Goal: Use online tool/utility: Utilize a website feature to perform a specific function

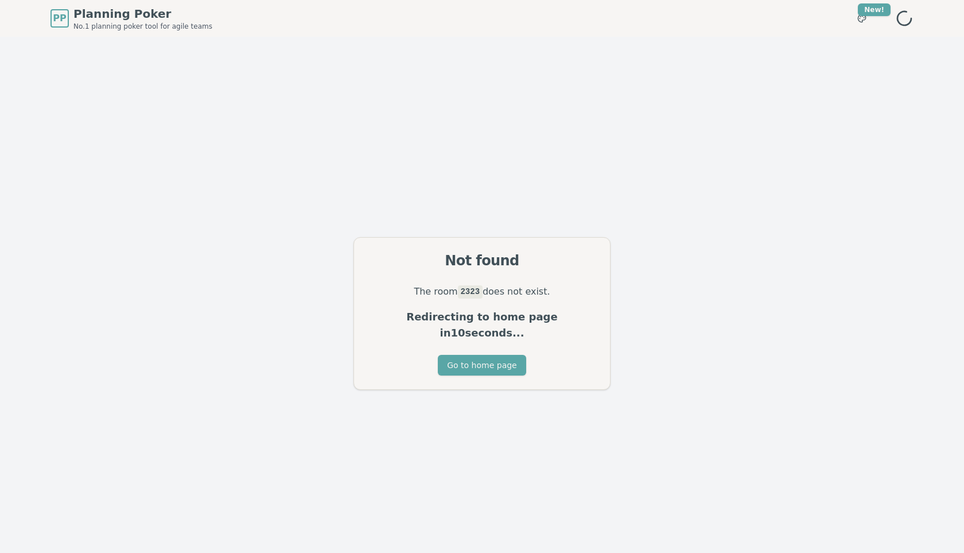
click at [80, 15] on span "Planning Poker" at bounding box center [142, 14] width 139 height 16
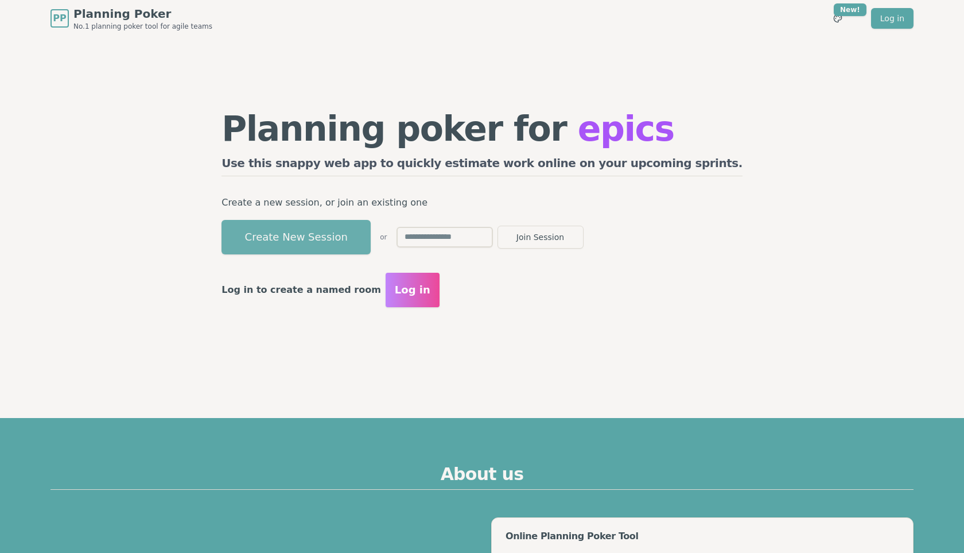
click at [371, 244] on button "Create New Session" at bounding box center [296, 237] width 149 height 34
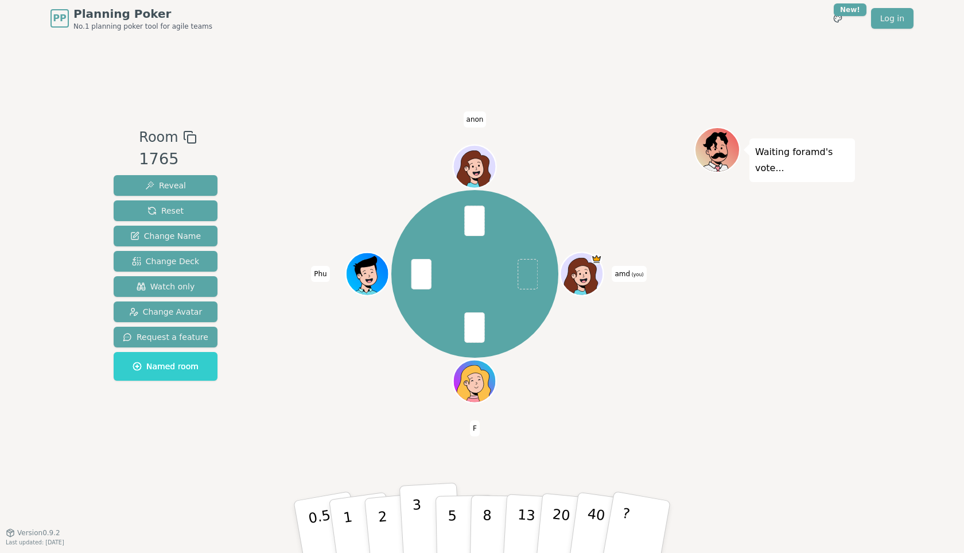
click at [418, 522] on button "3" at bounding box center [430, 527] width 63 height 90
click at [390, 513] on button "2" at bounding box center [395, 527] width 65 height 91
click at [380, 495] on button "2" at bounding box center [395, 527] width 65 height 91
click at [455, 514] on button "5" at bounding box center [465, 526] width 59 height 87
